Goal: Task Accomplishment & Management: Manage account settings

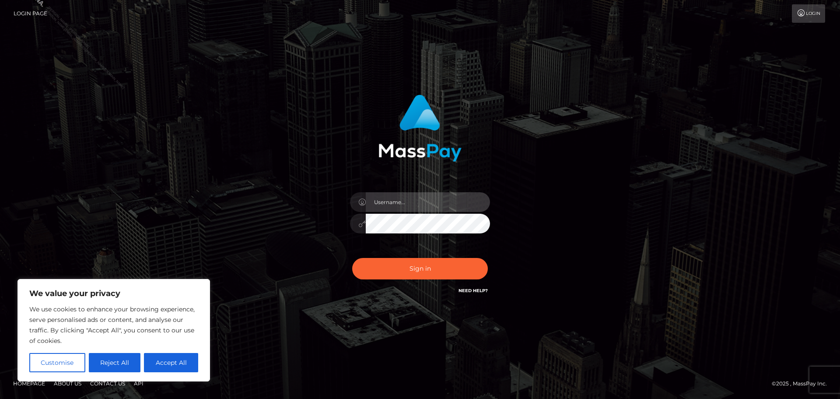
click at [404, 194] on input "text" at bounding box center [428, 202] width 124 height 20
click at [183, 365] on button "Accept All" at bounding box center [171, 362] width 54 height 19
checkbox input "true"
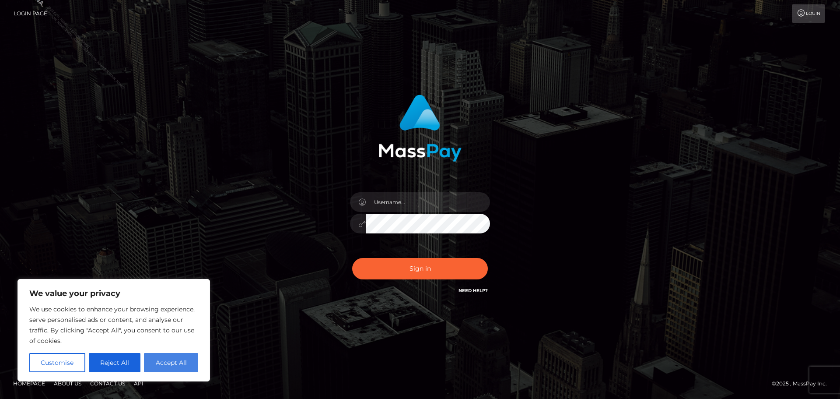
checkbox input "true"
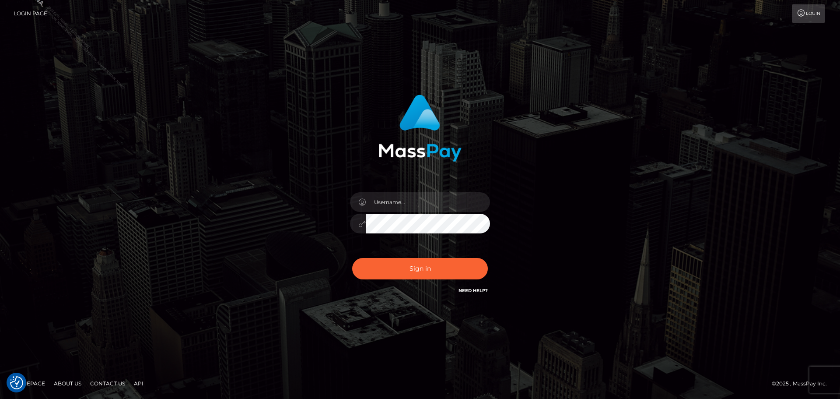
click at [234, 198] on div "Sign in" at bounding box center [420, 199] width 499 height 223
click at [405, 200] on input "text" at bounding box center [428, 202] width 124 height 20
type input "Philip.Silversocial"
click at [444, 272] on button "Sign in" at bounding box center [420, 268] width 136 height 21
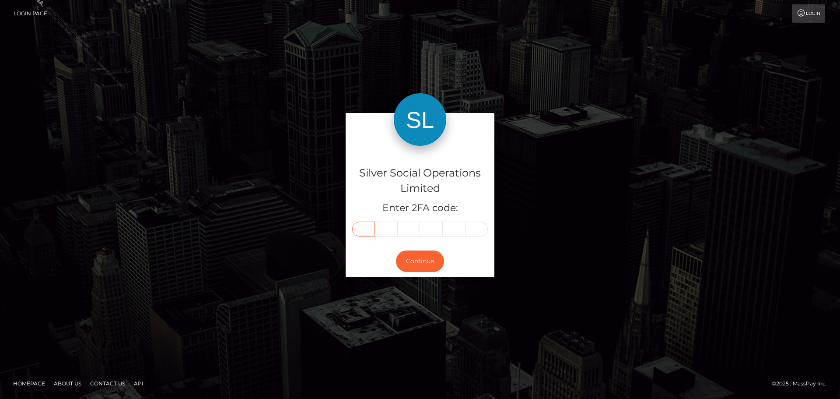
click at [359, 227] on input "text" at bounding box center [363, 228] width 23 height 15
type input "7"
type input "3"
type input "6"
type input "9"
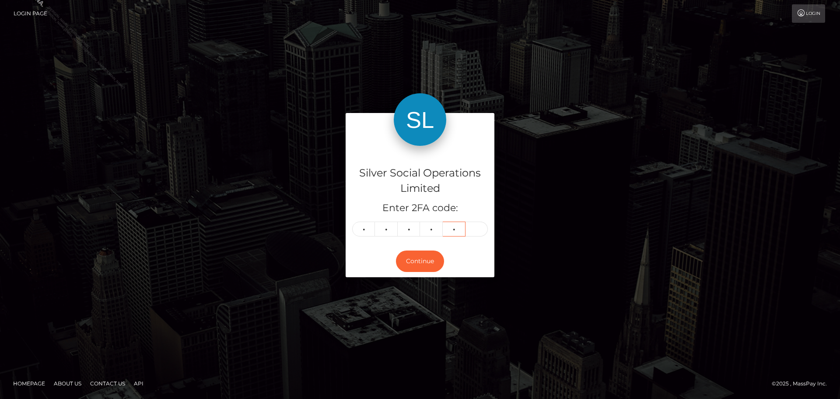
type input "1"
type input "4"
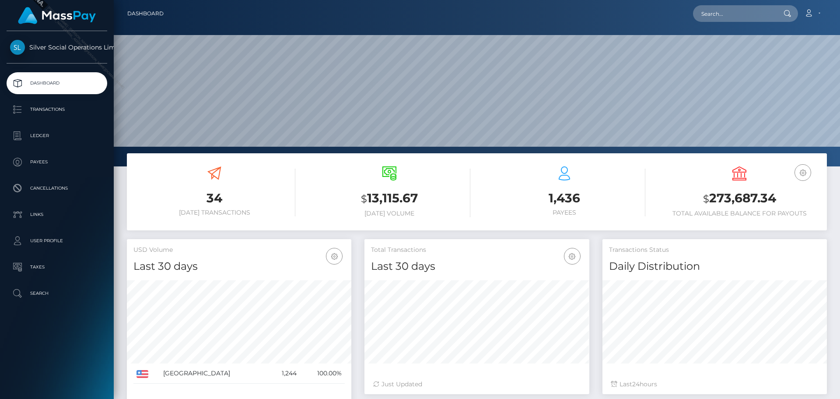
scroll to position [155, 225]
